Goal: Task Accomplishment & Management: Complete application form

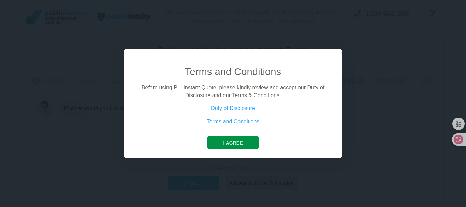
click at [233, 148] on button "I agree" at bounding box center [232, 142] width 51 height 13
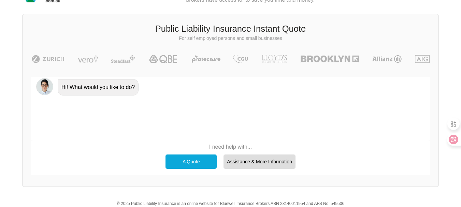
scroll to position [47, 0]
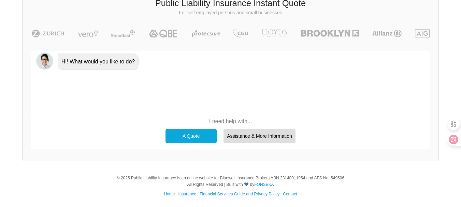
click at [191, 136] on div "A Quote" at bounding box center [190, 136] width 51 height 14
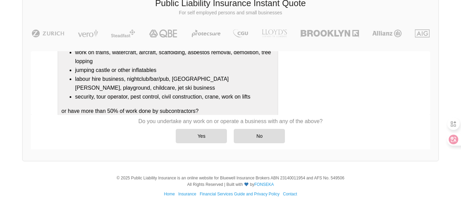
scroll to position [143, 0]
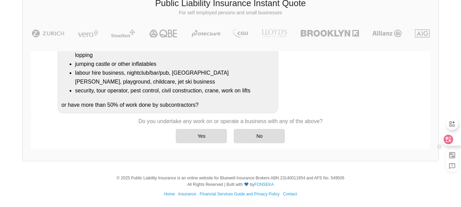
click at [449, 138] on icon at bounding box center [448, 139] width 7 height 7
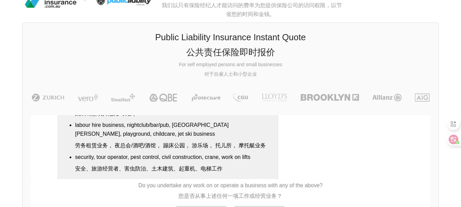
scroll to position [331, 0]
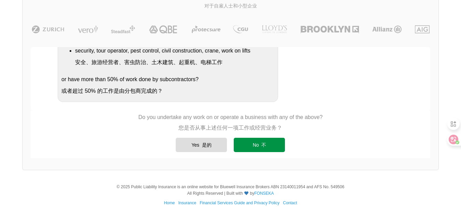
click at [258, 146] on div "No 不" at bounding box center [259, 145] width 51 height 14
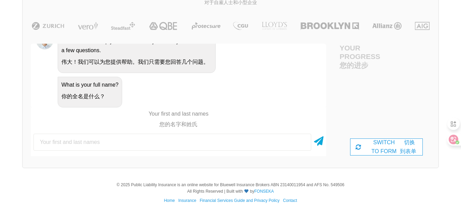
scroll to position [97, 0]
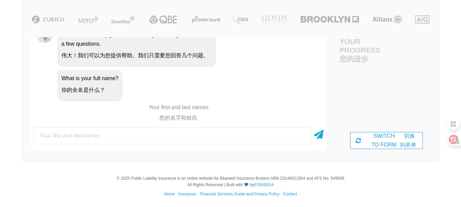
click at [197, 137] on input "text" at bounding box center [172, 135] width 278 height 17
type input "[PERSON_NAME]"
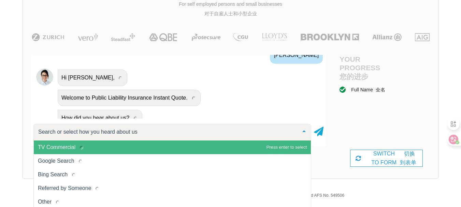
scroll to position [582, 0]
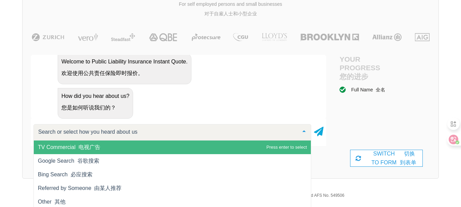
click at [139, 149] on span "TV Commercial 电视广告" at bounding box center [172, 148] width 277 height 14
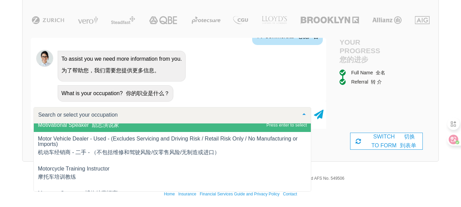
scroll to position [8819, 0]
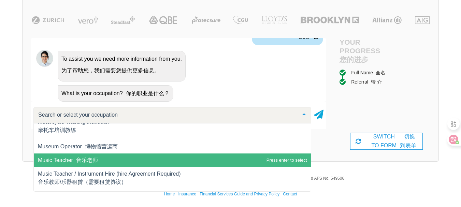
click at [201, 157] on span "Music Teacher 音乐老师" at bounding box center [172, 161] width 277 height 14
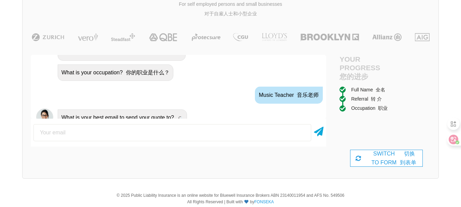
scroll to position [750, 0]
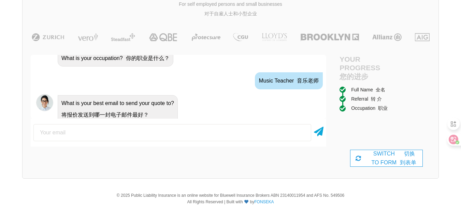
type input "[EMAIL_ADDRESS][DOMAIN_NAME]"
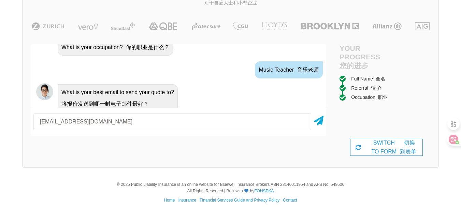
scroll to position [97, 0]
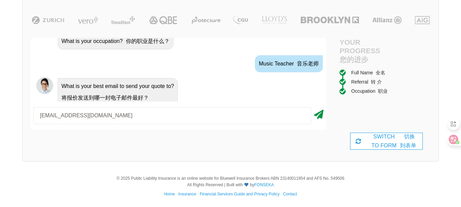
click at [317, 114] on icon at bounding box center [319, 113] width 10 height 12
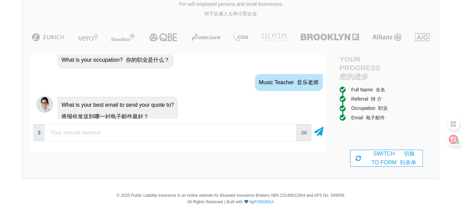
scroll to position [816, 0]
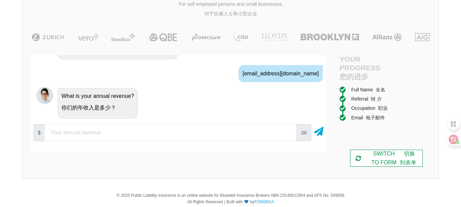
click at [378, 158] on div "SWITCH TO FORM 切换到表单" at bounding box center [386, 158] width 73 height 17
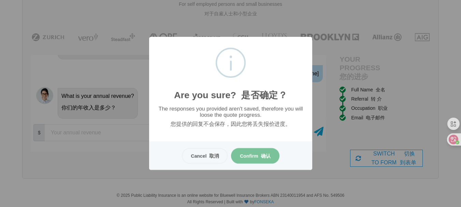
click at [270, 153] on button "Confirm 确认" at bounding box center [255, 156] width 48 height 16
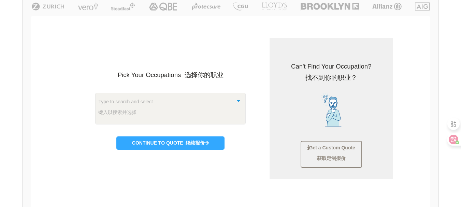
scroll to position [119, 0]
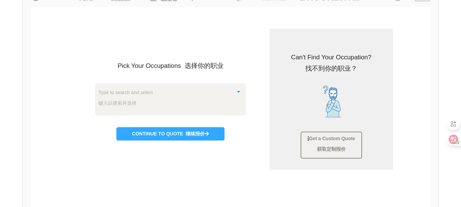
click at [238, 92] on div at bounding box center [239, 91] width 14 height 15
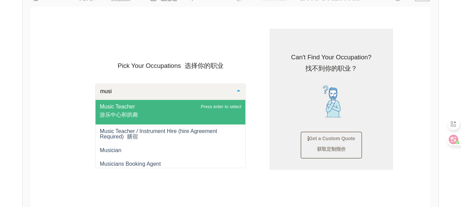
type input "music"
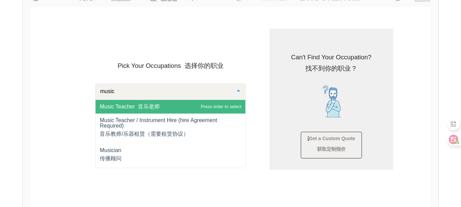
click at [201, 104] on span "Music Teacher 音乐老师" at bounding box center [171, 107] width 150 height 14
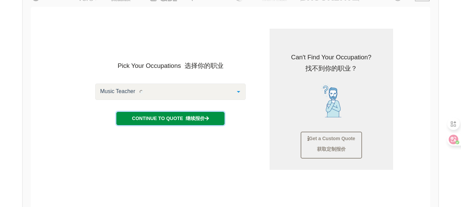
click at [189, 117] on font "继续报价" at bounding box center [195, 118] width 19 height 5
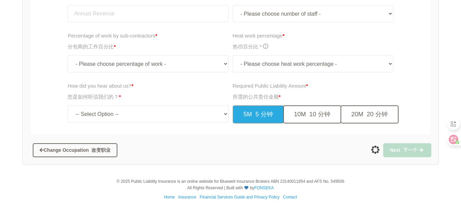
scroll to position [333, 0]
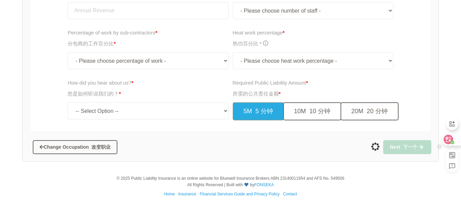
click at [444, 137] on icon at bounding box center [449, 140] width 10 height 10
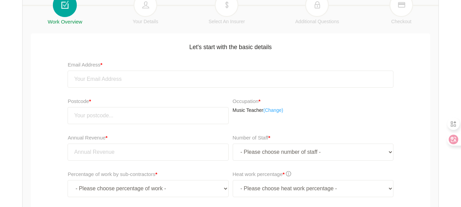
scroll to position [86, 0]
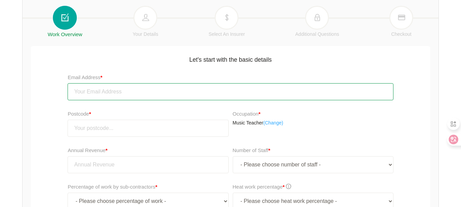
click at [147, 89] on input "email" at bounding box center [230, 91] width 325 height 17
type input "[EMAIL_ADDRESS][DOMAIN_NAME]"
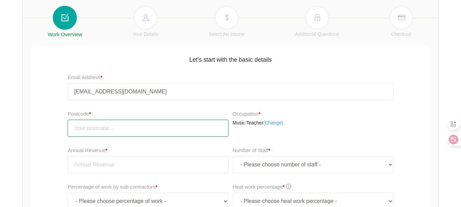
type input "3150"
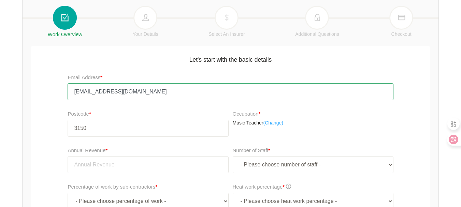
scroll to position [155, 0]
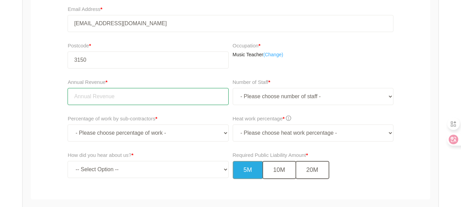
click at [103, 98] on input "tel" at bounding box center [148, 96] width 161 height 17
paste input "[STREET_ADDRESS]"
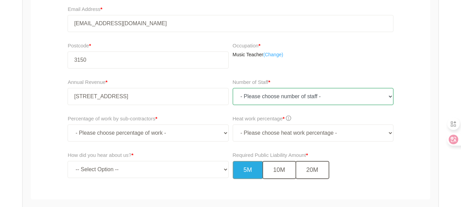
type input "3,473,151.00"
click at [254, 99] on select "- Please choose number of staff - 1 2 3 4 5 6 7 8 9 10 11+" at bounding box center [313, 96] width 161 height 17
click at [233, 88] on select "- Please choose number of staff - 1 2 3 4 5 6 7 8 9 10 11+" at bounding box center [313, 96] width 161 height 17
click at [261, 96] on select "- Please choose number of staff - 1 2 3 4 5 6 7 8 9 10 11+" at bounding box center [313, 96] width 161 height 17
select select "2"
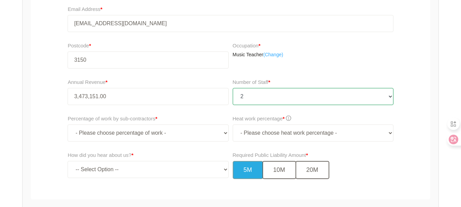
click at [233, 88] on select "- Please choose number of staff - 1 2 3 4 5 6 7 8 9 10 11+" at bounding box center [313, 96] width 161 height 17
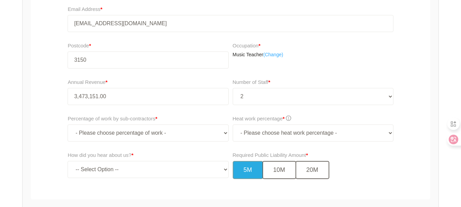
click at [38, 113] on div "Percentage of work by sub-contractors * - Please choose percentage of work - 0%…" at bounding box center [230, 131] width 403 height 37
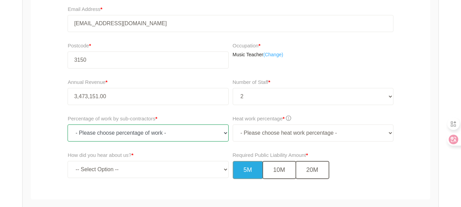
click at [94, 133] on select "- Please choose percentage of work - 0% 0 to 9.99% 10% to 19.99% 20% to 29.99% …" at bounding box center [148, 133] width 161 height 17
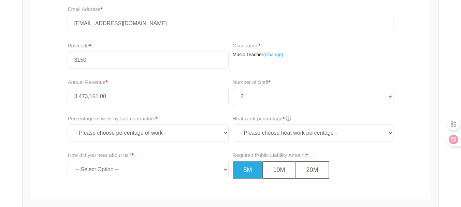
click at [421, 41] on div "Postcode * 3150 Occupation * Music Teacher ( Change)" at bounding box center [230, 58] width 403 height 37
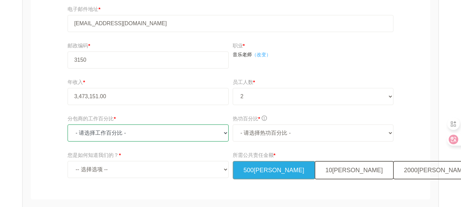
click at [192, 134] on select "- 请选择工作百分比 - 0% 0 至 9.99% 10% 至 19.99% 20% 至 29.99% 30% 至 39.99% 40% 至 50% 超过50%" at bounding box center [148, 133] width 161 height 17
select select "0"
click at [68, 125] on select "- 请选择工作百分比 - 0% 0 至 9.99% 10% 至 19.99% 20% 至 29.99% 30% 至 39.99% 40% 至 50% 超过50%" at bounding box center [148, 133] width 161 height 17
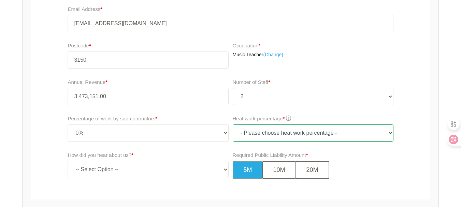
click at [302, 128] on select "- Please choose heat work percentage - 0% 0 to 5% Above 5%" at bounding box center [313, 133] width 161 height 17
select select "0"
click at [233, 125] on select "- Please choose heat work percentage - 0% 0 to 5% Above 5%" at bounding box center [313, 133] width 161 height 17
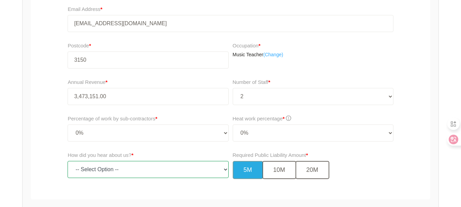
click at [186, 173] on select "-- Select Option -- TV Commercial Google Search Bing Search Referred by Someone…" at bounding box center [148, 169] width 161 height 17
select select "other"
click at [68, 161] on select "-- Select Option -- TV Commercial Google Search Bing Search Referred by Someone…" at bounding box center [148, 169] width 161 height 17
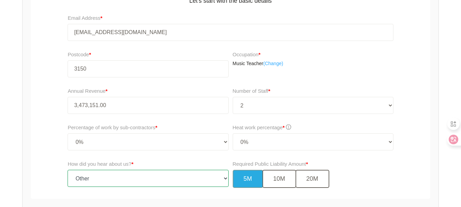
scroll to position [178, 0]
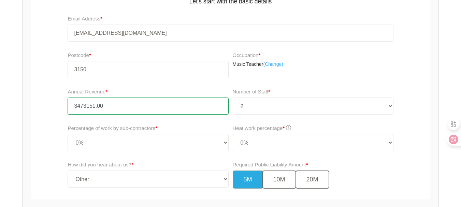
drag, startPoint x: 116, startPoint y: 111, endPoint x: 55, endPoint y: 107, distance: 60.8
click at [55, 107] on div "Annual Revenue * 3473151.00 Number of Staff * - Please choose number of staff -…" at bounding box center [230, 104] width 403 height 37
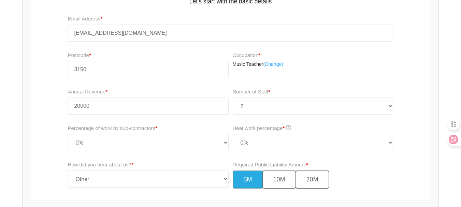
type input "20,000.00"
click at [62, 105] on div "Annual Revenue * 20,000.00 Number of Staff * - Please choose number of staff - …" at bounding box center [230, 104] width 403 height 37
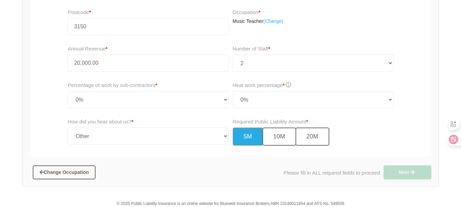
scroll to position [246, 0]
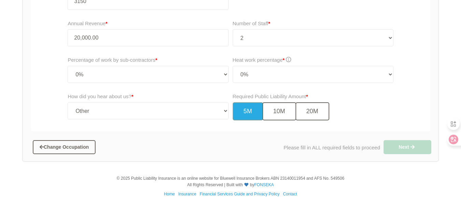
click at [379, 96] on div "Required Public Liability Amount * 5M 10M 20M" at bounding box center [313, 106] width 161 height 28
click at [371, 126] on div "Required Public Liability Amount * 5M 10M 20M" at bounding box center [315, 109] width 168 height 38
click at [248, 113] on button "5M" at bounding box center [248, 111] width 30 height 18
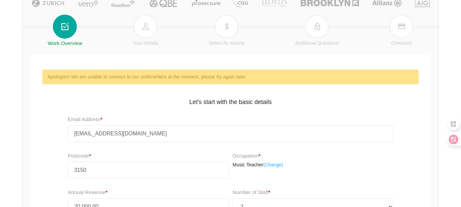
scroll to position [76, 0]
